Goal: Information Seeking & Learning: Learn about a topic

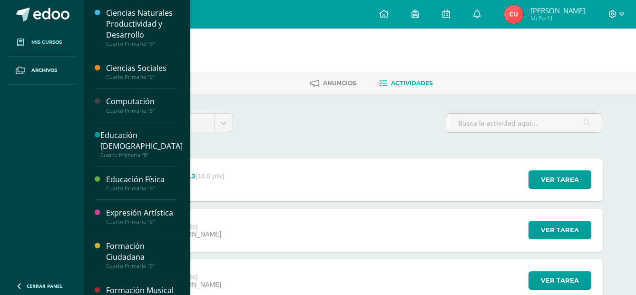
drag, startPoint x: 50, startPoint y: 44, endPoint x: 62, endPoint y: 39, distance: 12.6
click at [50, 44] on span "Mis cursos" at bounding box center [46, 43] width 30 height 8
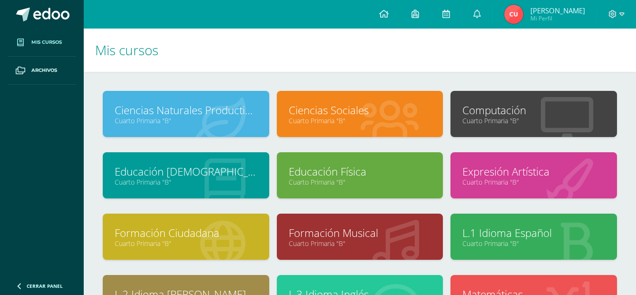
click at [241, 112] on link "Ciencias Naturales Productividad y Desarrollo" at bounding box center [186, 110] width 143 height 15
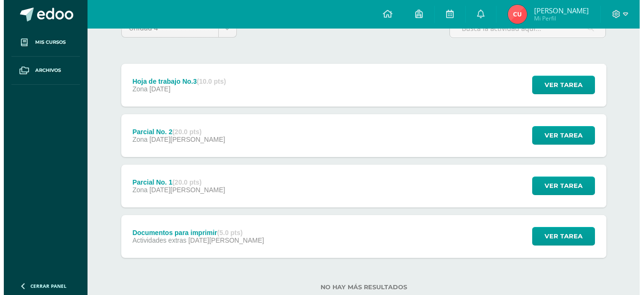
scroll to position [95, 0]
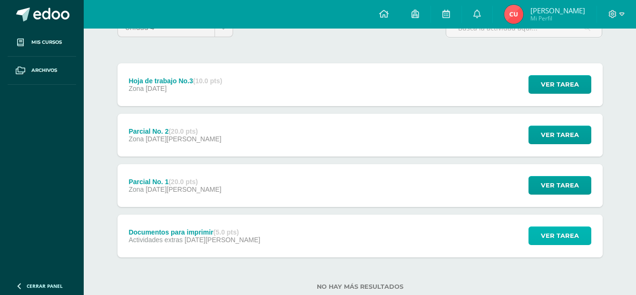
drag, startPoint x: 571, startPoint y: 240, endPoint x: 566, endPoint y: 237, distance: 5.3
click at [566, 237] on span "Ver tarea" at bounding box center [560, 236] width 38 height 18
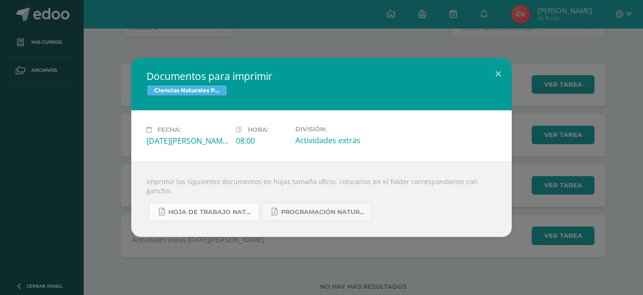
click at [225, 208] on span "Hoja de trabajo Naturales U 4....pdf" at bounding box center [211, 212] width 86 height 8
click at [299, 210] on span "Programación Naturales Unidad 4 (1).pdf" at bounding box center [324, 212] width 86 height 8
